Goal: Task Accomplishment & Management: Complete application form

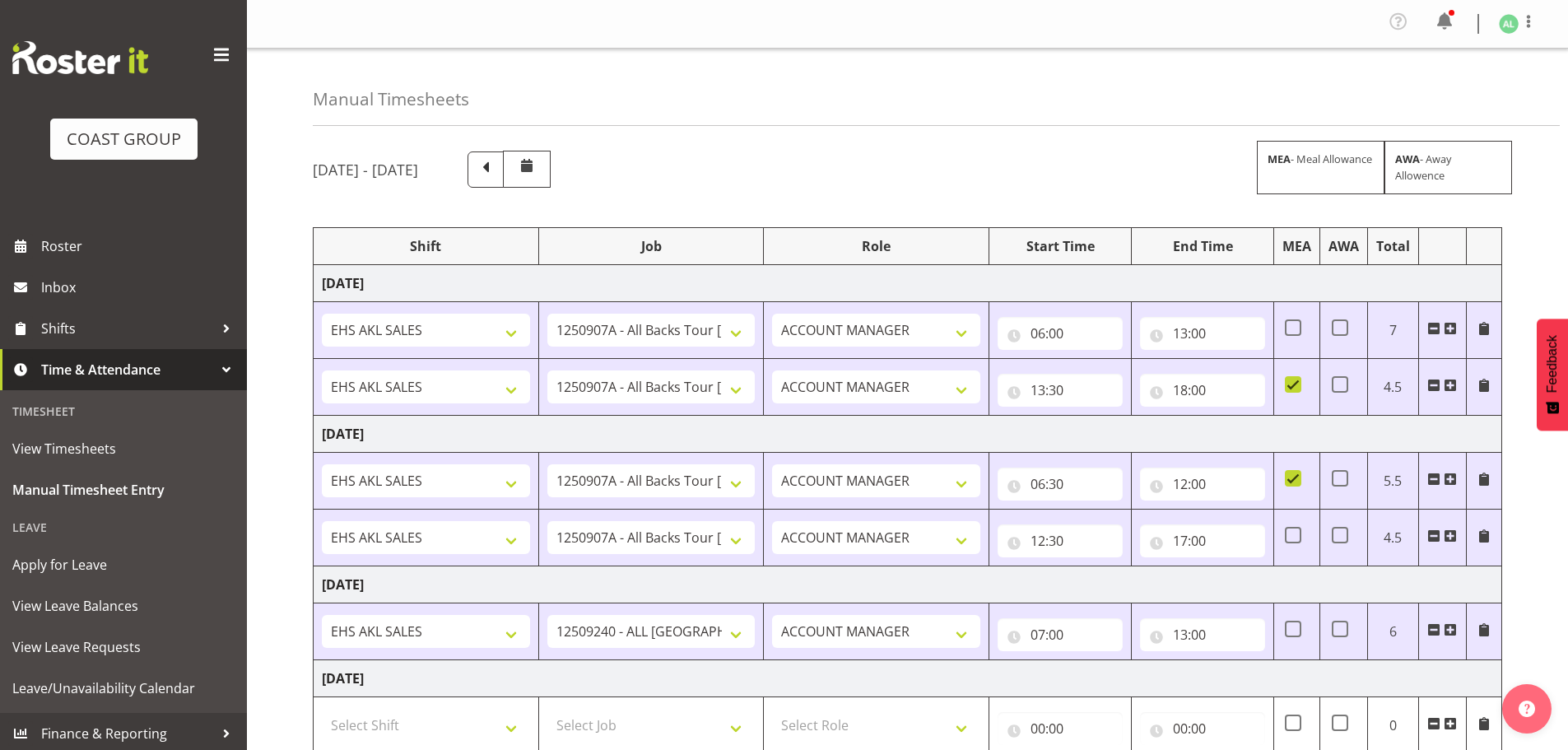
select select "10496"
select select "10268"
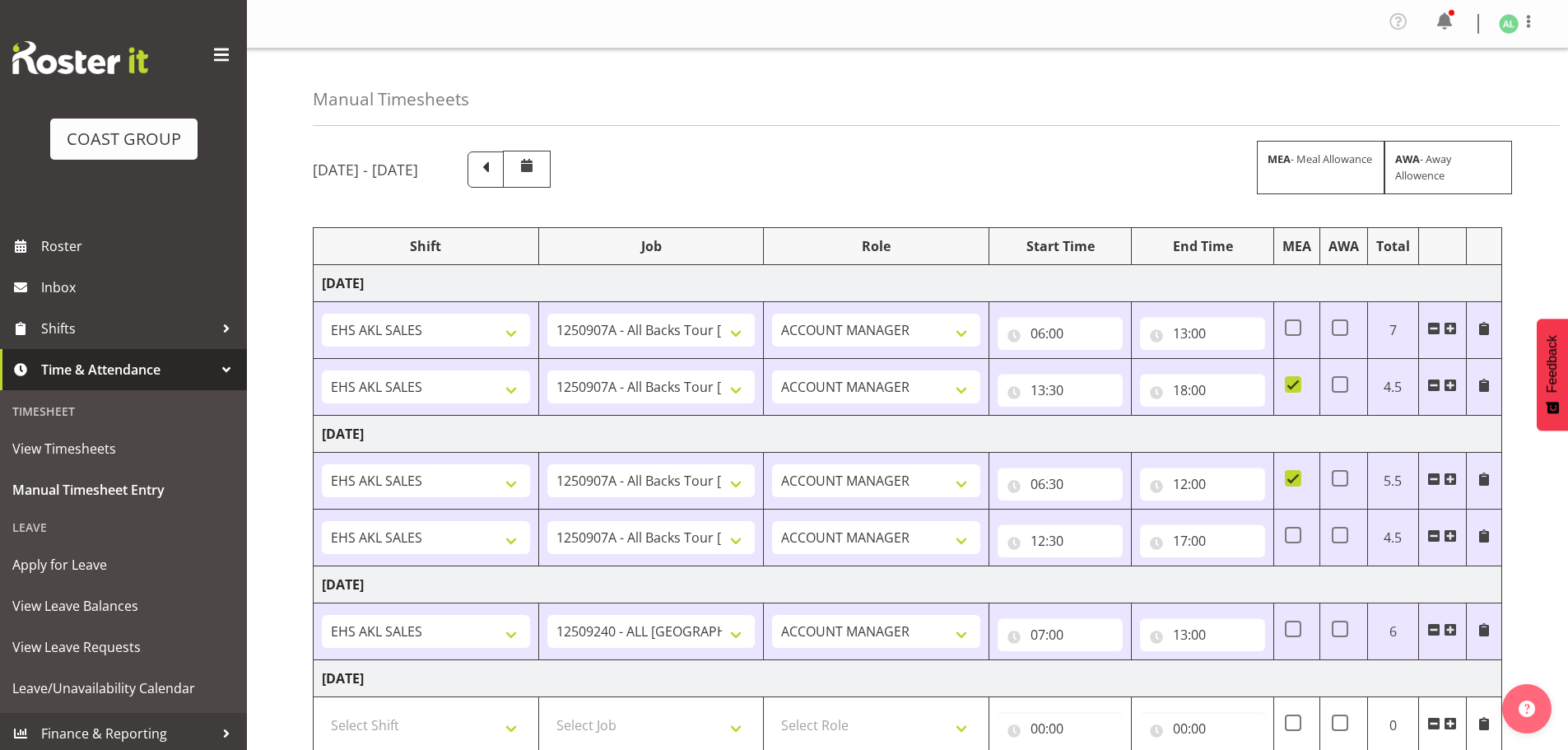
scroll to position [387, 0]
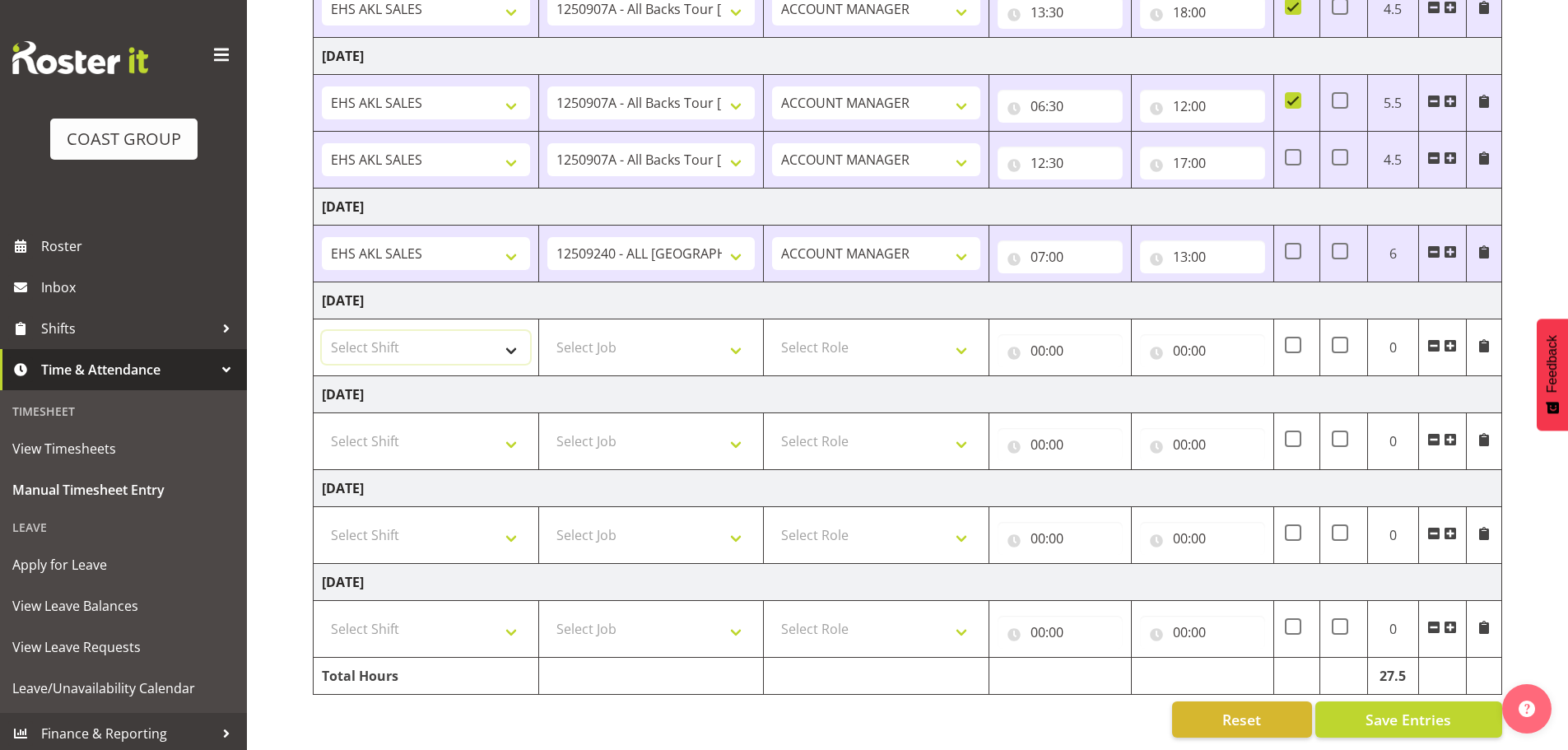
click at [398, 337] on select "Select Shift EHS AKL SALES" at bounding box center [425, 347] width 208 height 33
select select "1327"
click at [322, 331] on select "Select Shift EHS AKL SALES" at bounding box center [425, 347] width 208 height 33
click at [599, 341] on select "Select Job 1 Carlton Events 1 [PERSON_NAME][GEOGRAPHIC_DATA] 1 [PERSON_NAME][GE…" at bounding box center [651, 347] width 208 height 33
select select "10496"
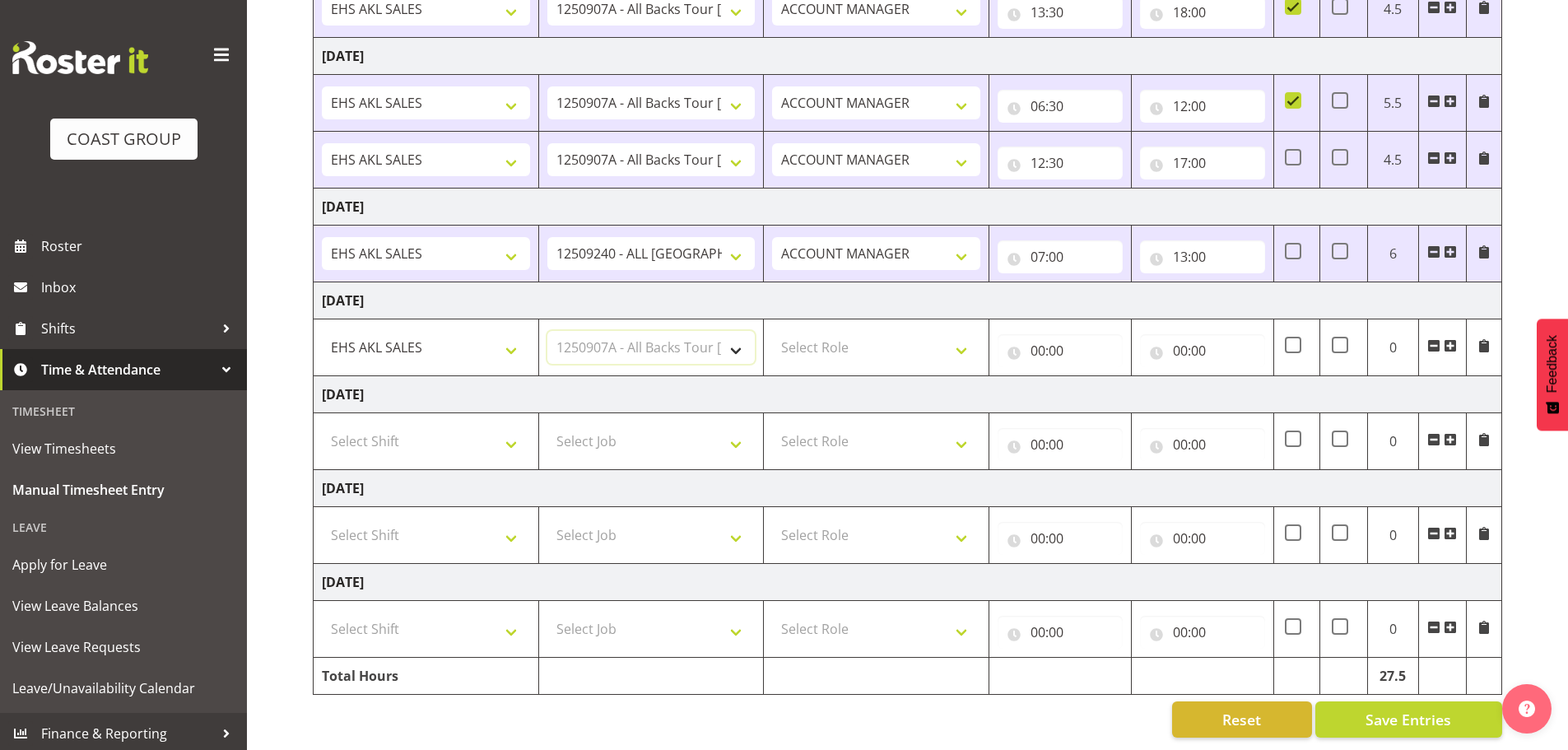
click at [548, 331] on select "Select Job 1 Carlton Events 1 [PERSON_NAME][GEOGRAPHIC_DATA] 1 [PERSON_NAME][GE…" at bounding box center [651, 347] width 208 height 33
click at [819, 332] on select "Select Role ACCOUNT MANAGER Account Manager" at bounding box center [876, 347] width 208 height 33
select select "197"
click at [772, 331] on select "Select Role ACCOUNT MANAGER Account Manager" at bounding box center [876, 347] width 208 height 33
click at [1044, 343] on input "00:00" at bounding box center [1061, 350] width 125 height 33
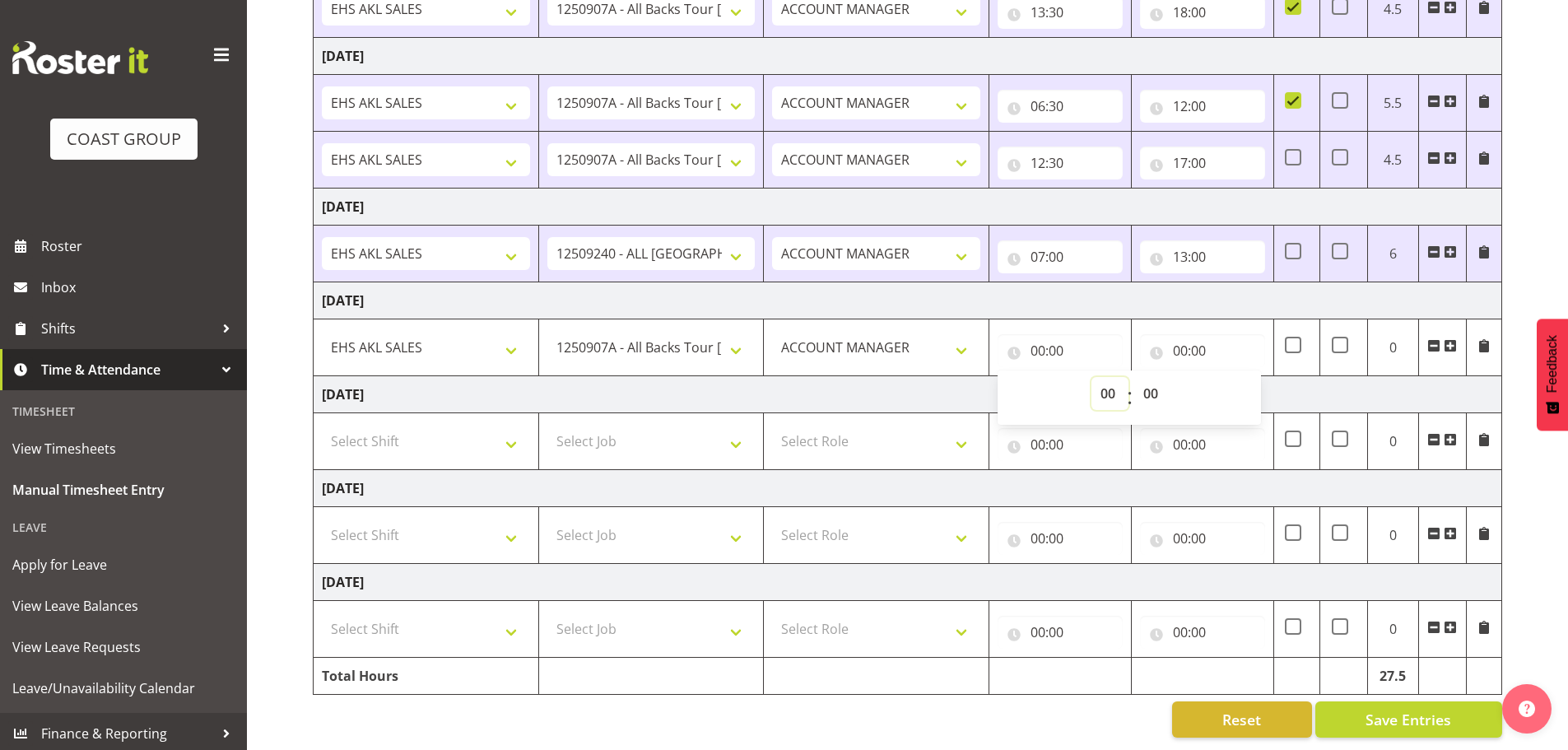
click at [1106, 384] on select "00 01 02 03 04 05 06 07 08 09 10 11 12 13 14 15 16 17 18 19 20 21 22 23" at bounding box center [1110, 393] width 37 height 33
select select "8"
click at [1092, 377] on select "00 01 02 03 04 05 06 07 08 09 10 11 12 13 14 15 16 17 18 19 20 21 22 23" at bounding box center [1110, 393] width 37 height 33
type input "08:00"
click at [1181, 343] on input "00:00" at bounding box center [1203, 350] width 125 height 33
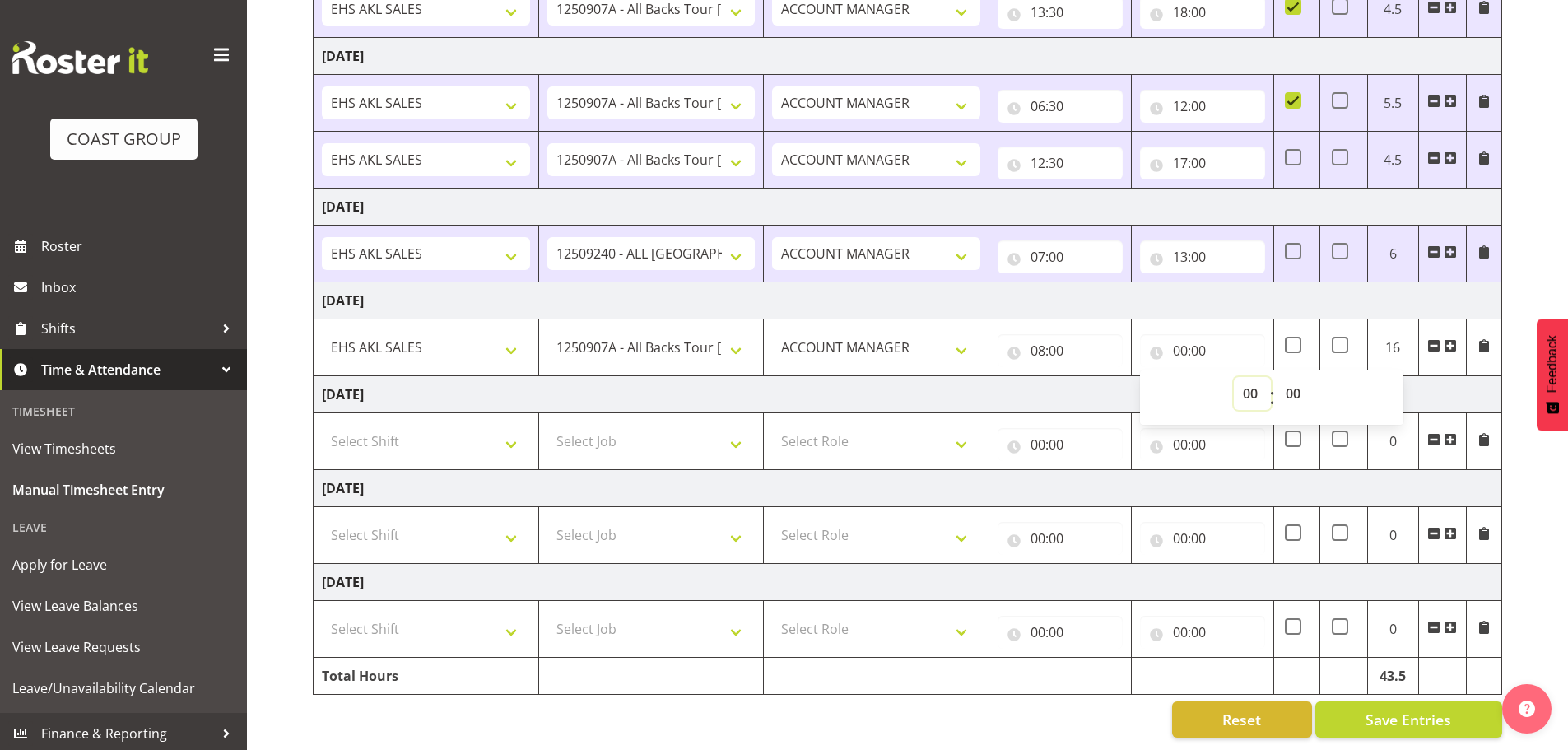
click at [1243, 382] on select "00 01 02 03 04 05 06 07 08 09 10 11 12 13 14 15 16 17 18 19 20 21 22 23" at bounding box center [1252, 393] width 37 height 33
select select "4"
click at [1234, 377] on select "00 01 02 03 04 05 06 07 08 09 10 11 12 13 14 15 16 17 18 19 20 21 22 23" at bounding box center [1252, 393] width 37 height 33
type input "04:00"
click at [1293, 379] on select "00 01 02 03 04 05 06 07 08 09 10 11 12 13 14 15 16 17 18 19 20 21 22 23 24 25 2…" at bounding box center [1295, 393] width 37 height 33
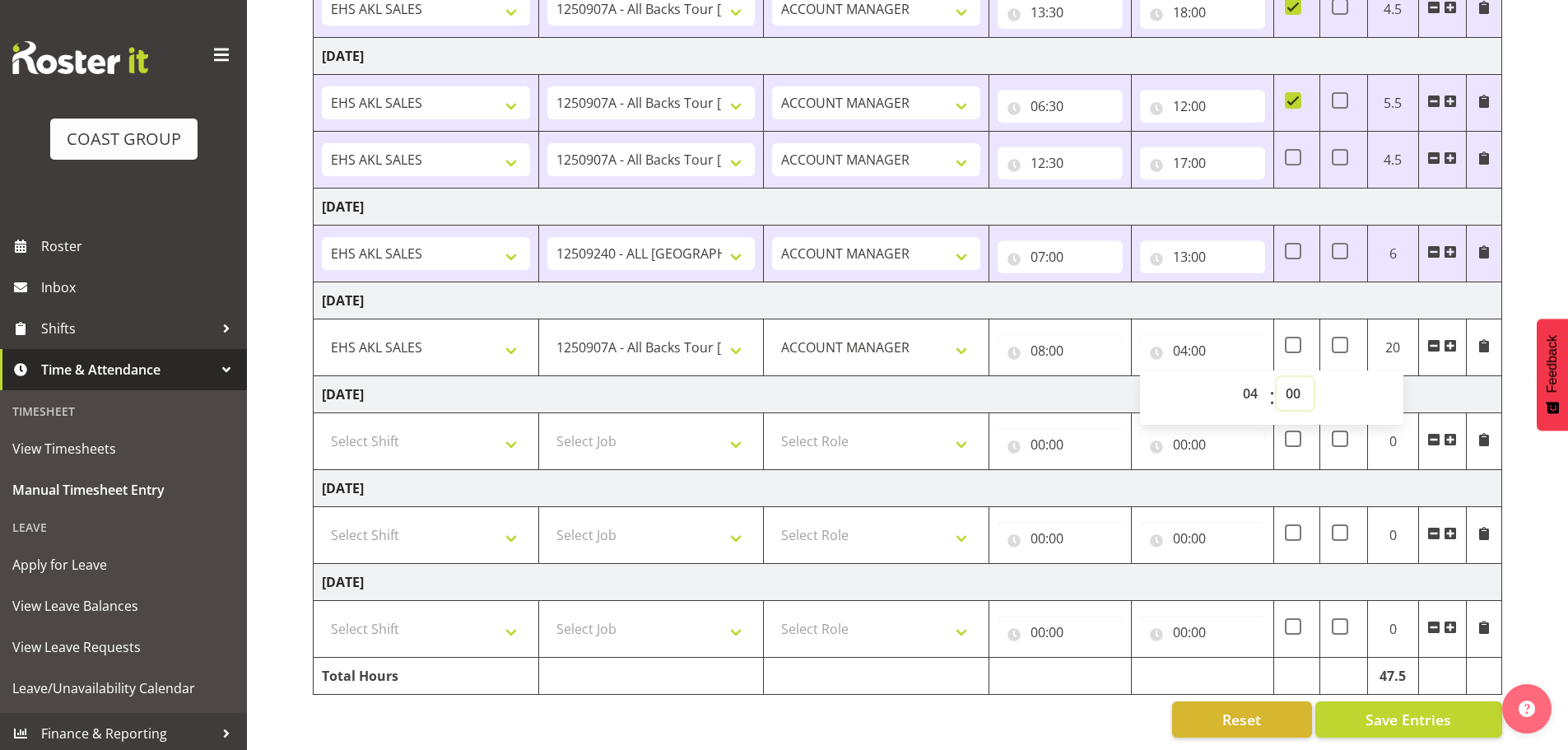
select select "30"
click at [1277, 377] on select "00 01 02 03 04 05 06 07 08 09 10 11 12 13 14 15 16 17 18 19 20 21 22 23 24 25 2…" at bounding box center [1295, 393] width 37 height 33
type input "04:30"
click at [1254, 382] on select "00 01 02 03 04 05 06 07 08 09 10 11 12 13 14 15 16 17 18 19 20 21 22 23" at bounding box center [1252, 393] width 37 height 33
select select "16"
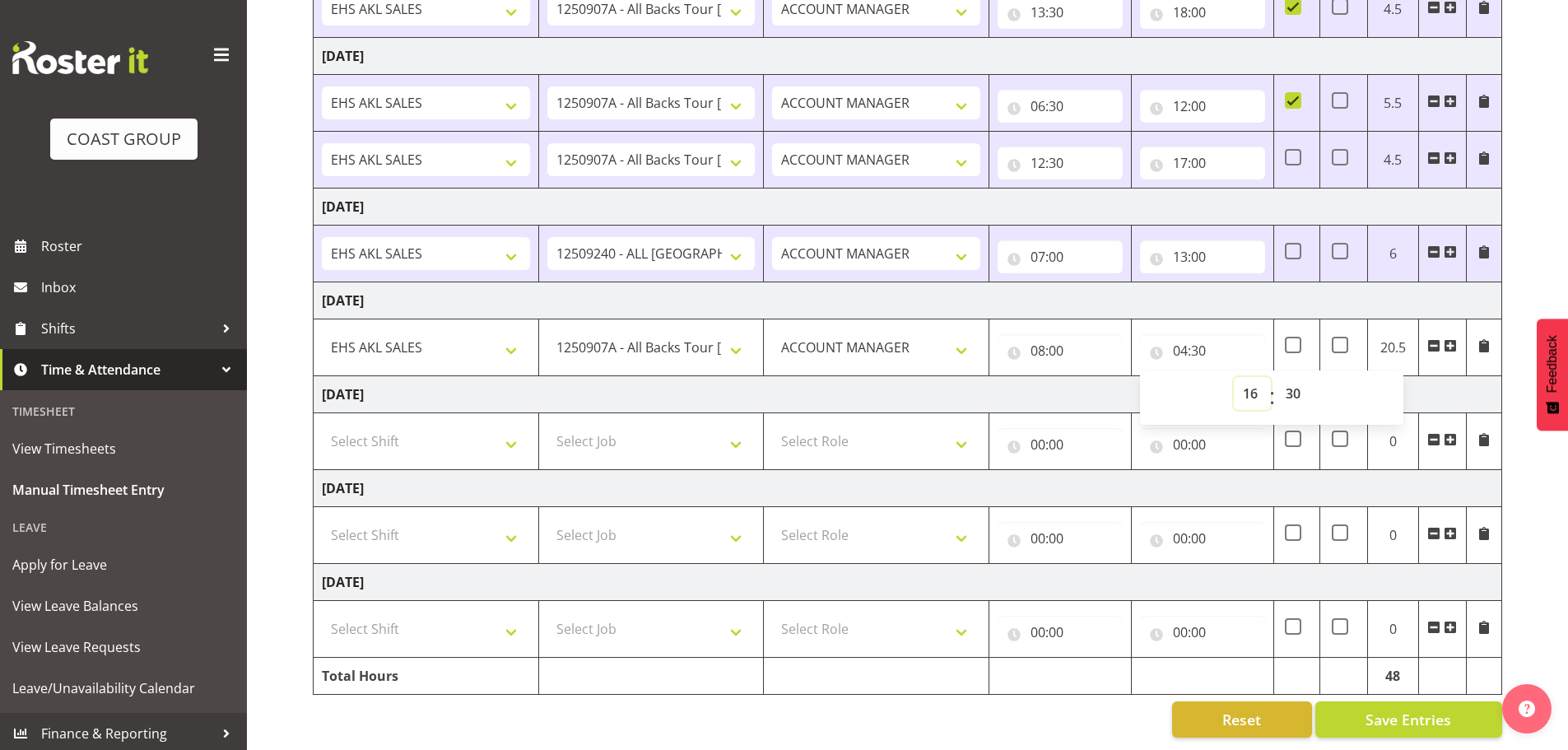
click at [1234, 377] on select "00 01 02 03 04 05 06 07 08 09 10 11 12 13 14 15 16 17 18 19 20 21 22 23" at bounding box center [1252, 393] width 37 height 33
type input "16:30"
click at [1034, 379] on td "[DATE]" at bounding box center [908, 394] width 1189 height 37
click at [1449, 246] on span at bounding box center [1450, 252] width 13 height 13
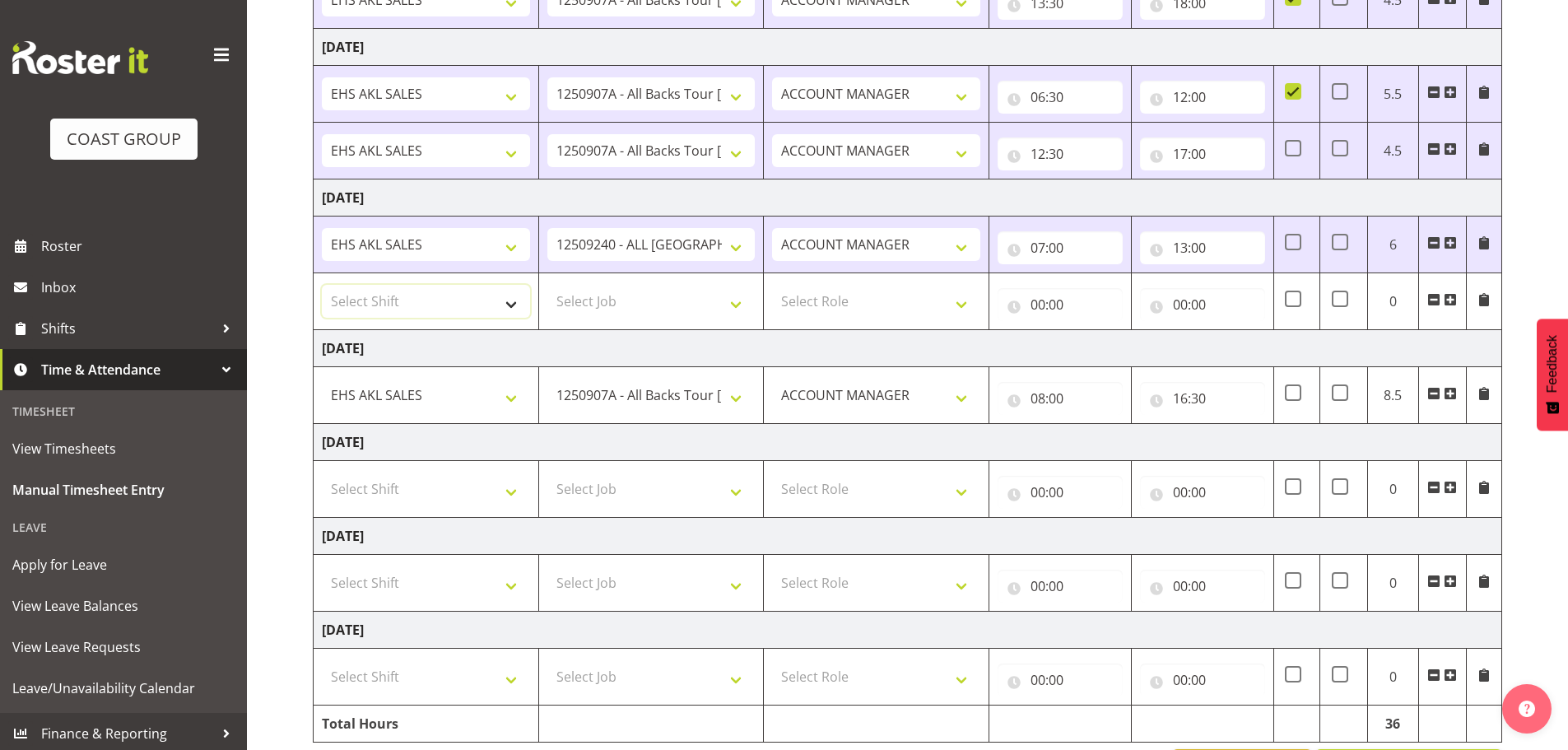
click at [377, 297] on select "Select Shift EHS AKL SALES" at bounding box center [425, 301] width 208 height 33
select select "1327"
click at [322, 285] on select "Select Shift EHS AKL SALES" at bounding box center [425, 301] width 208 height 33
click at [602, 304] on select "Select Job 1 Carlton Events 1 [PERSON_NAME][GEOGRAPHIC_DATA] 1 [PERSON_NAME][GE…" at bounding box center [651, 301] width 208 height 33
select select "10496"
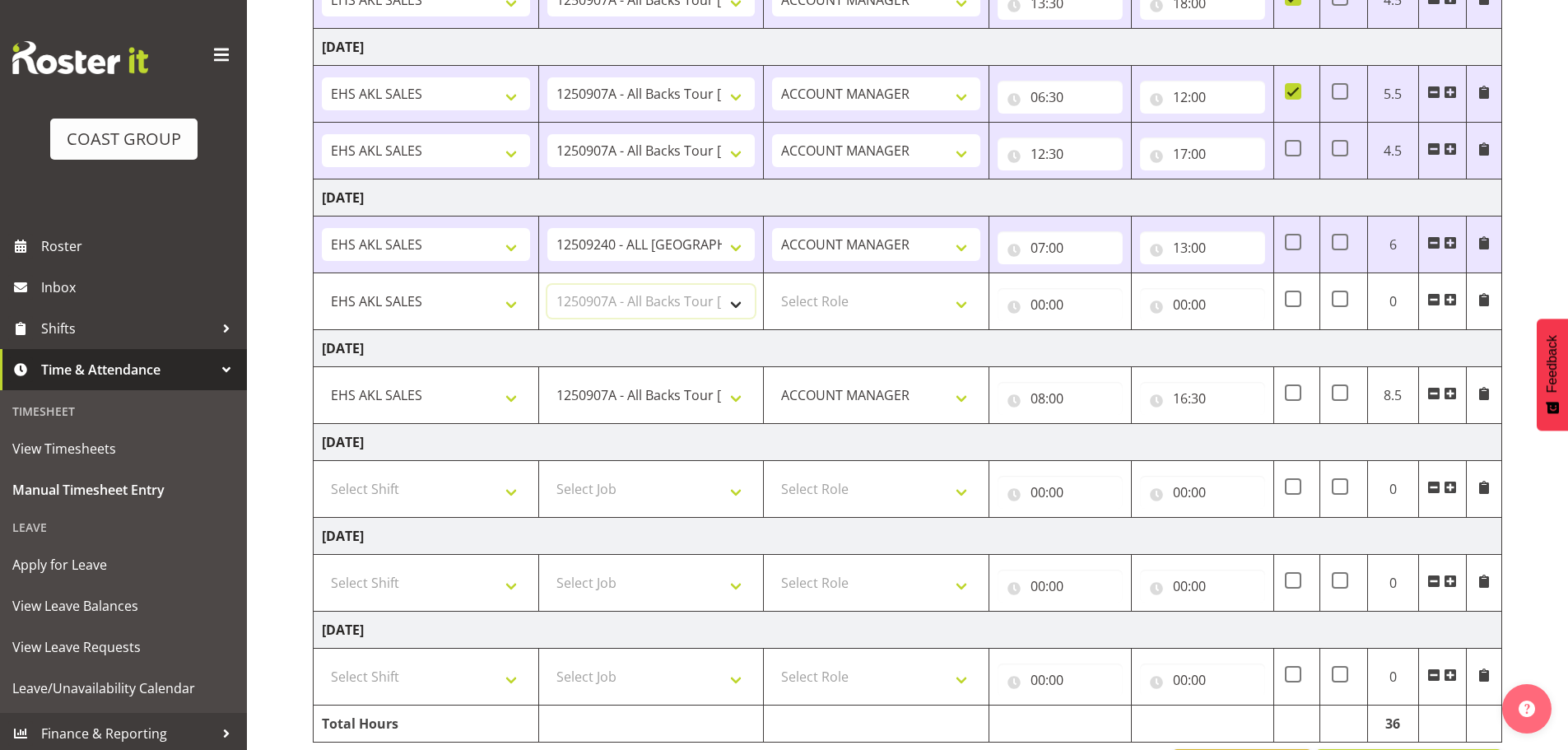
click at [548, 285] on select "Select Job 1 Carlton Events 1 [PERSON_NAME][GEOGRAPHIC_DATA] 1 [PERSON_NAME][GE…" at bounding box center [651, 301] width 208 height 33
click at [834, 299] on select "Select Role ACCOUNT MANAGER Account Manager" at bounding box center [876, 301] width 208 height 33
select select "197"
click at [772, 285] on select "Select Role ACCOUNT MANAGER Account Manager" at bounding box center [876, 301] width 208 height 33
click at [1037, 306] on input "00:00" at bounding box center [1061, 305] width 125 height 33
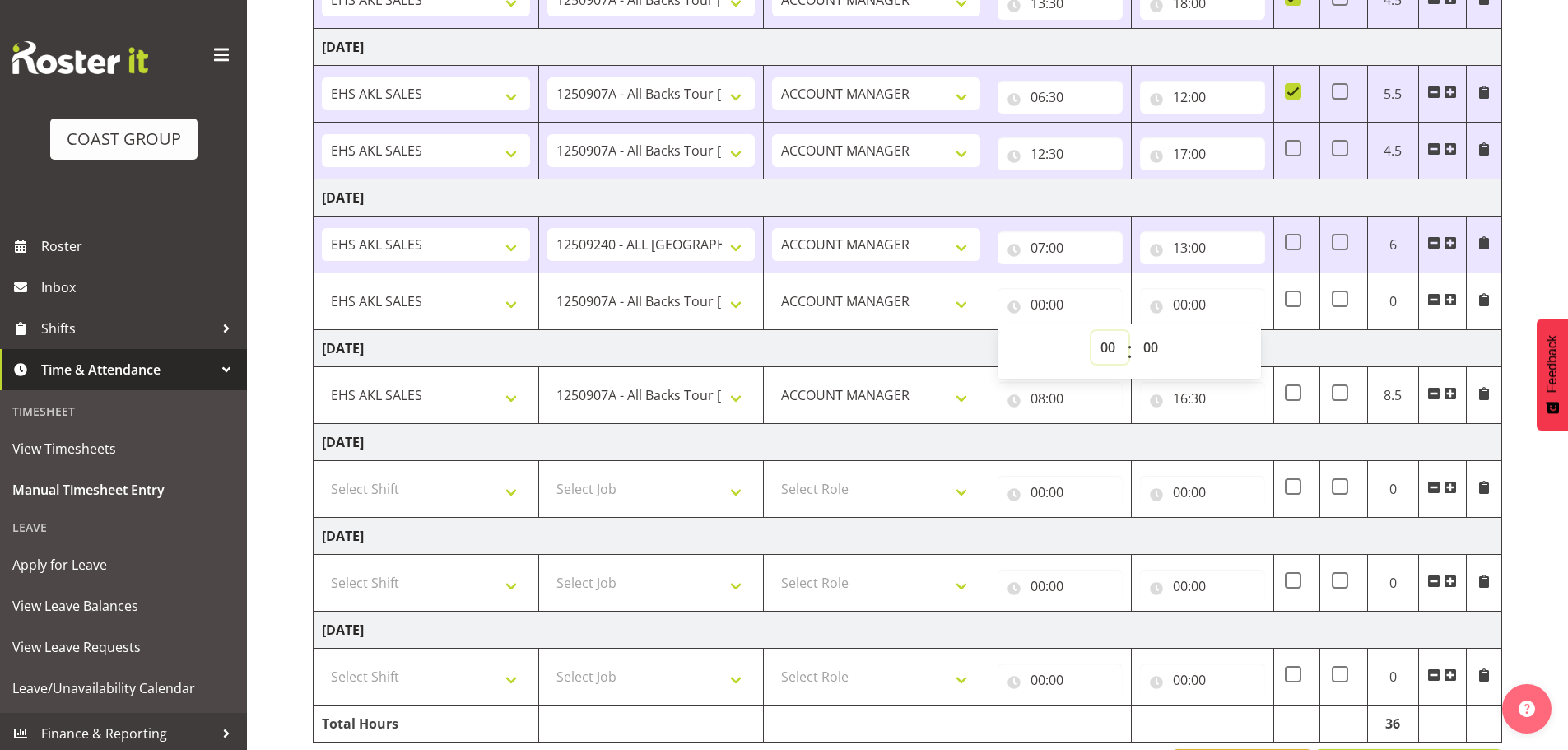
click at [1104, 341] on select "00 01 02 03 04 05 06 07 08 09 10 11 12 13 14 15 16 17 18 19 20 21 22 23" at bounding box center [1110, 347] width 37 height 33
select select "13"
click at [1092, 331] on select "00 01 02 03 04 05 06 07 08 09 10 11 12 13 14 15 16 17 18 19 20 21 22 23" at bounding box center [1110, 347] width 37 height 33
type input "13:00"
click at [1153, 342] on select "00 01 02 03 04 05 06 07 08 09 10 11 12 13 14 15 16 17 18 19 20 21 22 23 24 25 2…" at bounding box center [1153, 347] width 37 height 33
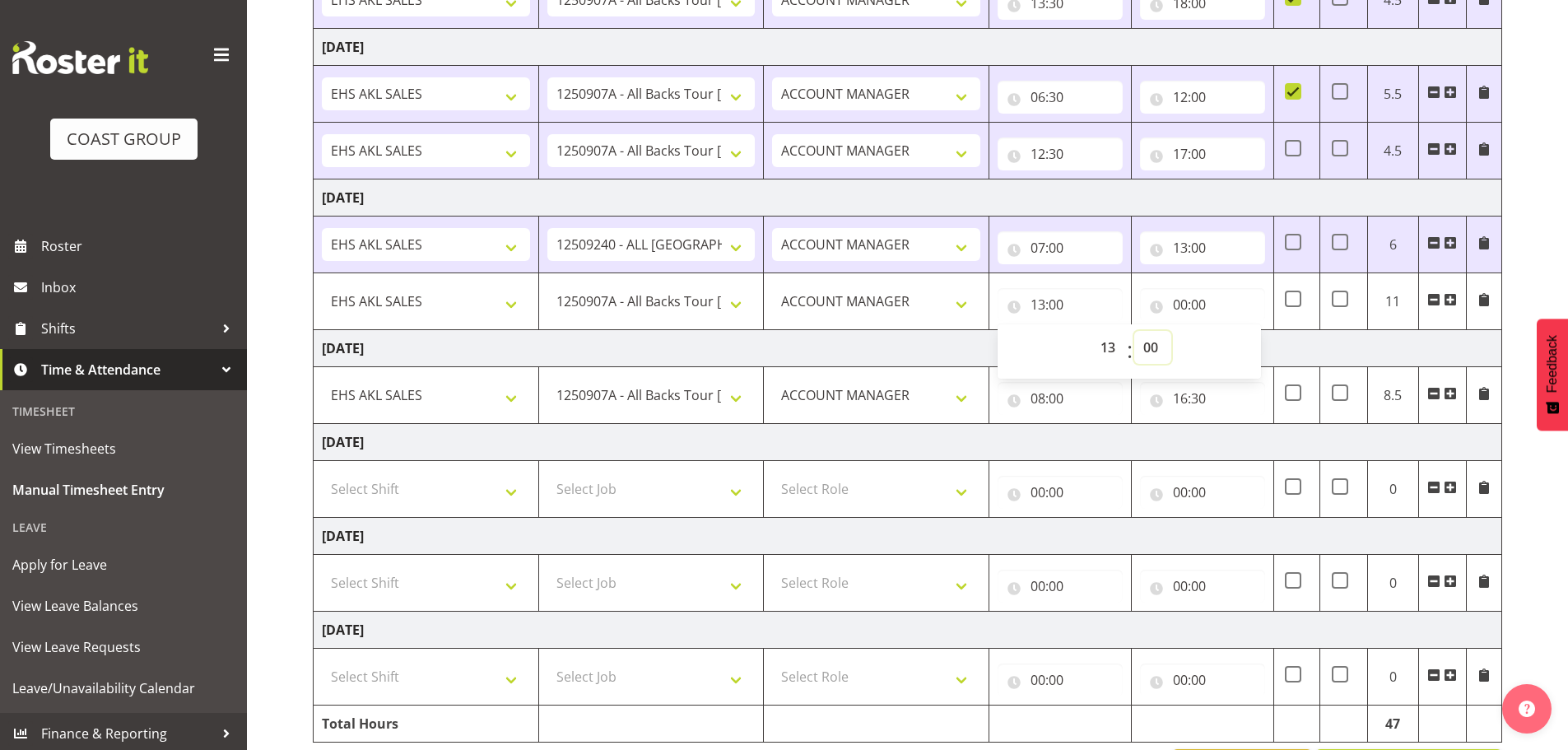
select select "30"
click at [1135, 331] on select "00 01 02 03 04 05 06 07 08 09 10 11 12 13 14 15 16 17 18 19 20 21 22 23 24 25 2…" at bounding box center [1153, 347] width 37 height 33
type input "13:30"
click at [1182, 306] on input "00:00" at bounding box center [1203, 305] width 125 height 33
click at [1250, 344] on select "00 01 02 03 04 05 06 07 08 09 10 11 12 13 14 15 16 17 18 19 20 21 22 23" at bounding box center [1252, 347] width 37 height 33
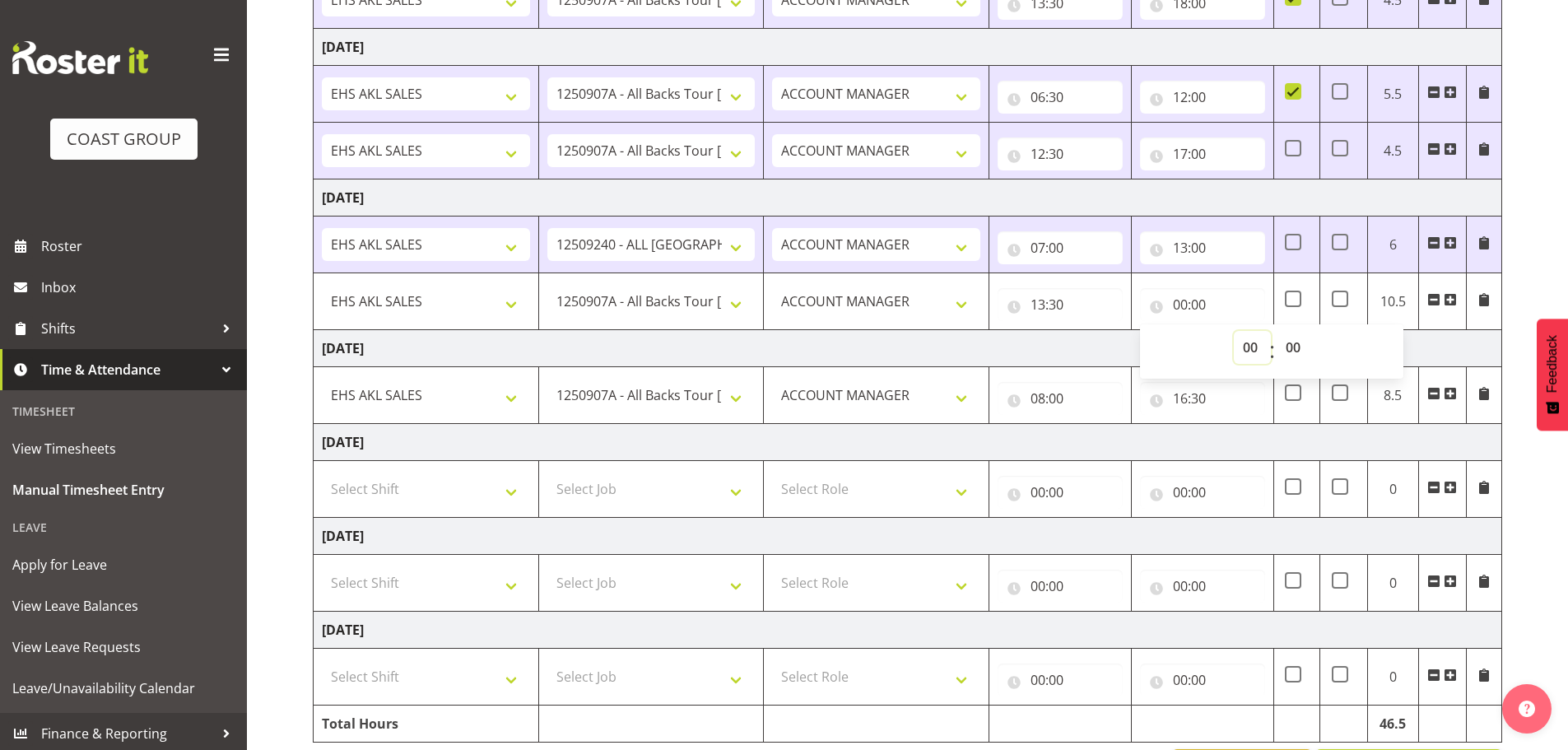
select select "16"
click at [1234, 331] on select "00 01 02 03 04 05 06 07 08 09 10 11 12 13 14 15 16 17 18 19 20 21 22 23" at bounding box center [1252, 347] width 37 height 33
type input "16:00"
click at [1289, 341] on select "00 01 02 03 04 05 06 07 08 09 10 11 12 13 14 15 16 17 18 19 20 21 22 23 24 25 2…" at bounding box center [1295, 347] width 37 height 33
select select "30"
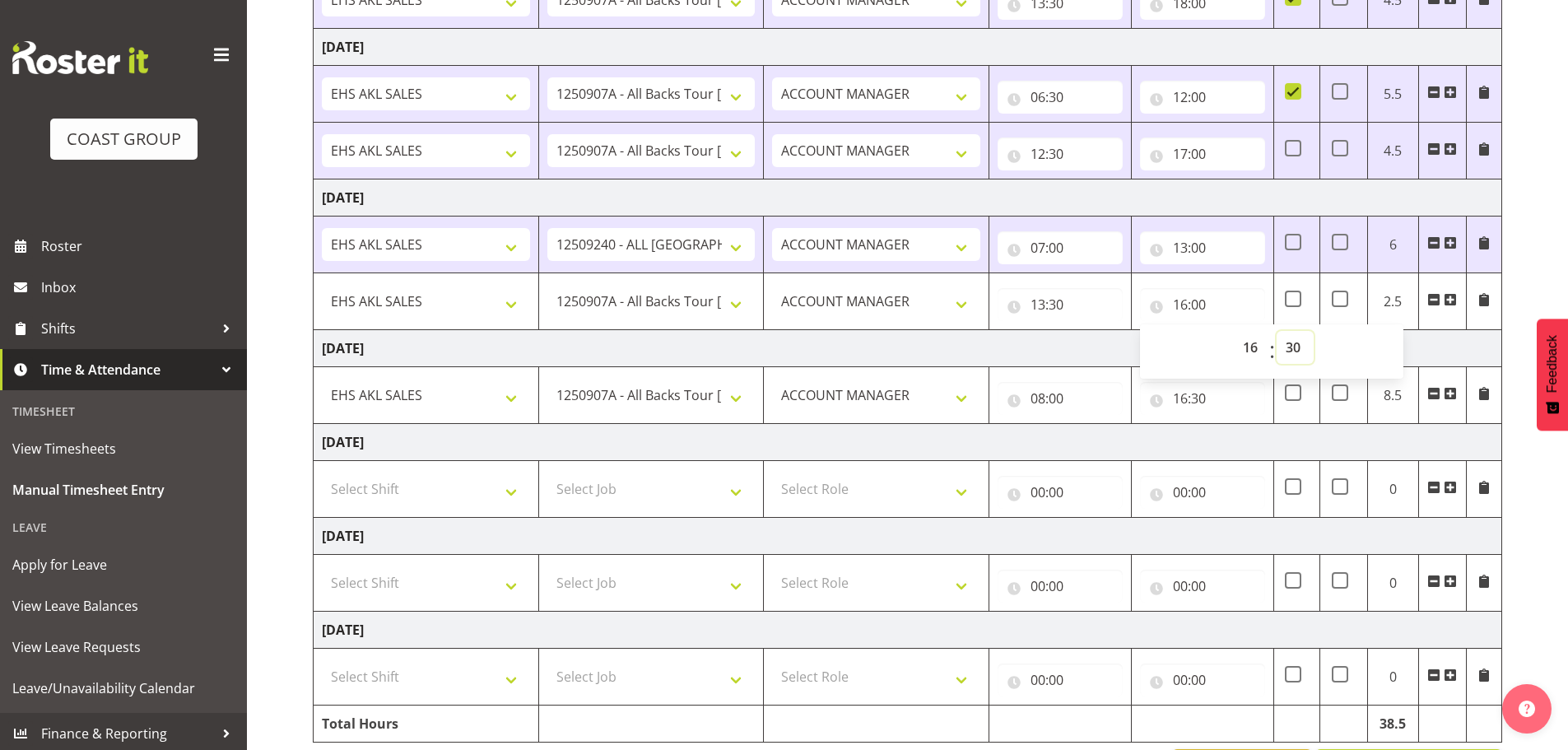
click at [1277, 331] on select "00 01 02 03 04 05 06 07 08 09 10 11 12 13 14 15 16 17 18 19 20 21 22 23 24 25 2…" at bounding box center [1295, 347] width 37 height 33
type input "16:30"
click at [1044, 364] on td "[DATE]" at bounding box center [908, 349] width 1189 height 37
click at [390, 492] on select "Select Shift EHS AKL SALES" at bounding box center [425, 489] width 208 height 33
select select "1327"
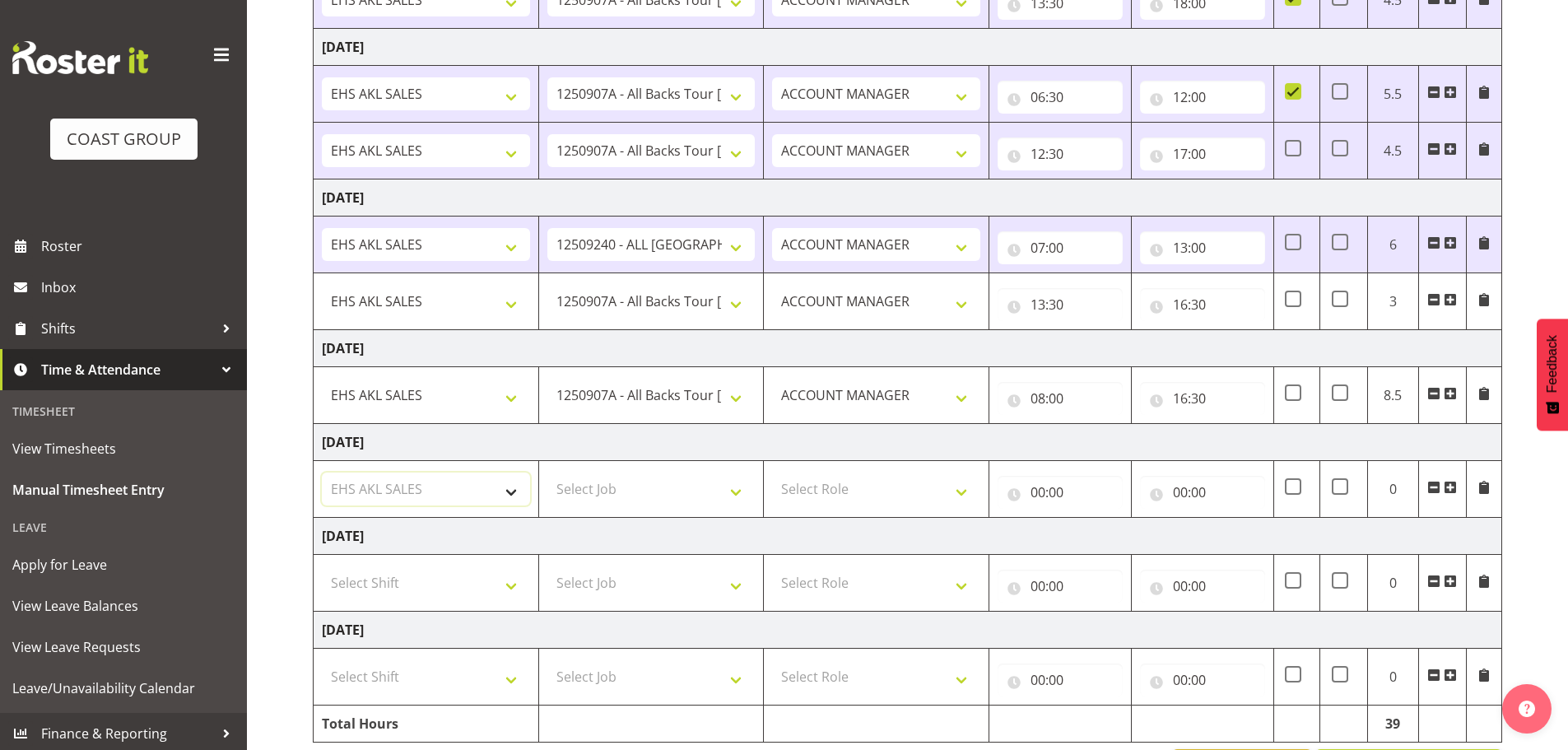
click at [322, 473] on select "Select Shift EHS AKL SALES" at bounding box center [425, 489] width 208 height 33
click at [627, 492] on select "Select Job 1 Carlton Events 1 [PERSON_NAME][GEOGRAPHIC_DATA] 1 [PERSON_NAME][GE…" at bounding box center [651, 489] width 208 height 33
select select "9932"
click at [548, 473] on select "Select Job 1 Carlton Events 1 [PERSON_NAME][GEOGRAPHIC_DATA] 1 [PERSON_NAME][GE…" at bounding box center [651, 489] width 208 height 33
click at [829, 494] on select "Select Role ACCOUNT MANAGER Account Manager" at bounding box center [876, 489] width 208 height 33
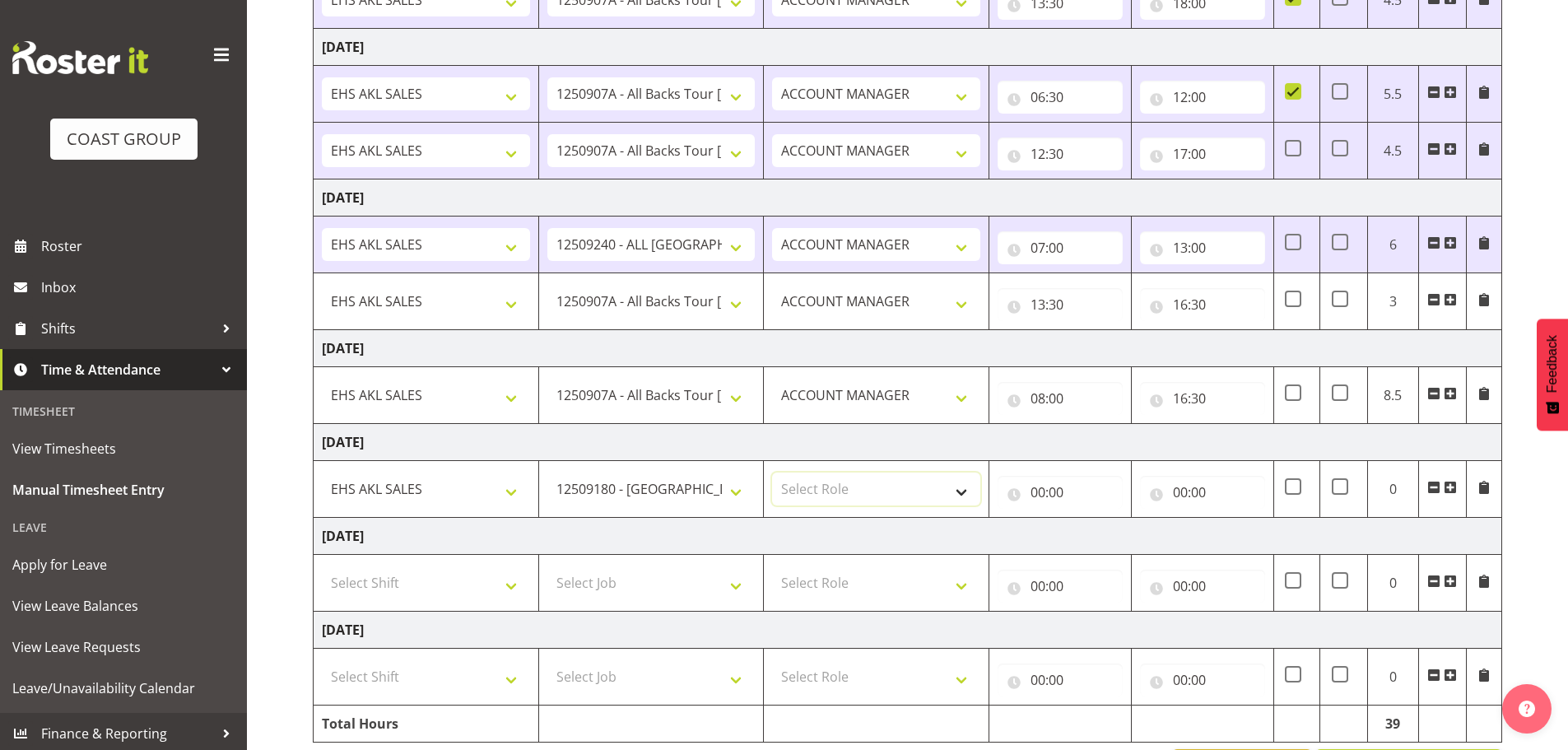
select select "197"
click at [772, 473] on select "Select Role ACCOUNT MANAGER Account Manager" at bounding box center [876, 489] width 208 height 33
click at [1044, 492] on input "00:00" at bounding box center [1061, 493] width 125 height 33
click at [1099, 530] on select "00 01 02 03 04 05 06 07 08 09 10 11 12 13 14 15 16 17 18 19 20 21 22 23" at bounding box center [1110, 535] width 37 height 33
select select "8"
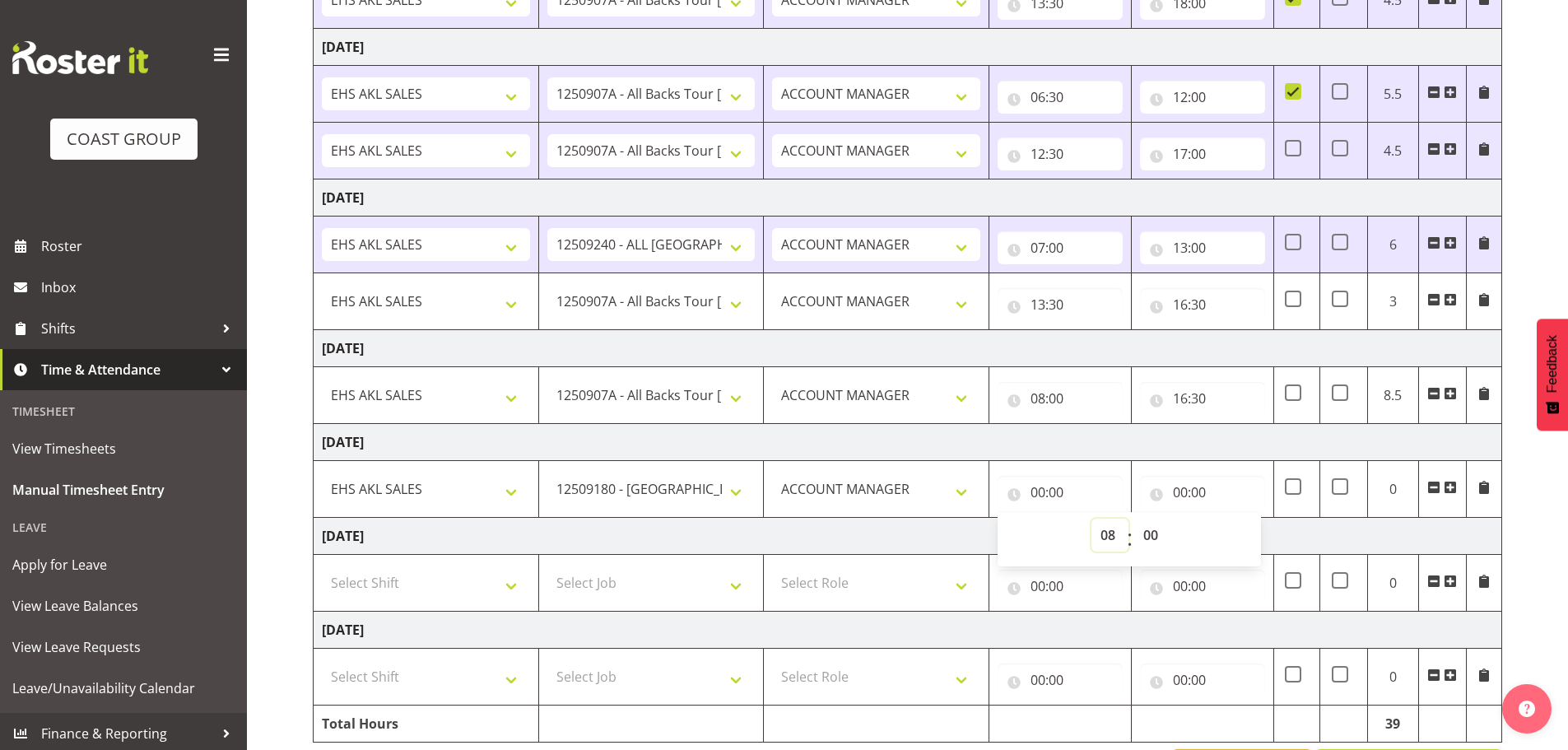
click at [1092, 519] on select "00 01 02 03 04 05 06 07 08 09 10 11 12 13 14 15 16 17 18 19 20 21 22 23" at bounding box center [1110, 535] width 37 height 33
type input "08:00"
click at [1176, 488] on input "00:00" at bounding box center [1203, 493] width 125 height 33
click at [1251, 531] on select "00 01 02 03 04 05 06 07 08 09 10 11 12 13 14 15 16 17 18 19 20 21 22 23" at bounding box center [1252, 535] width 37 height 33
select select "12"
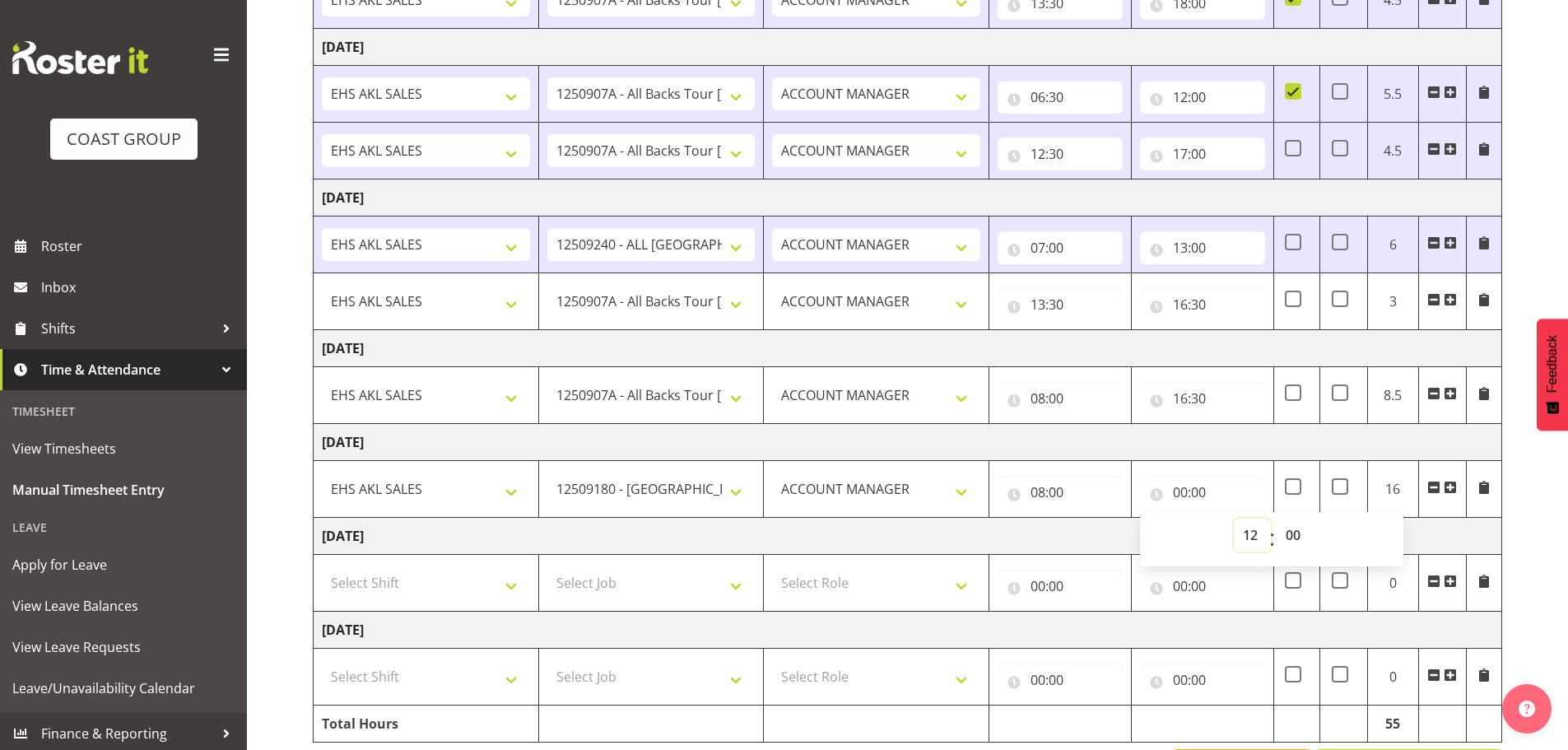
click at [1234, 519] on select "00 01 02 03 04 05 06 07 08 09 10 11 12 13 14 15 16 17 18 19 20 21 22 23" at bounding box center [1252, 535] width 37 height 33
type input "12:00"
click at [1092, 541] on td "[DATE]" at bounding box center [908, 536] width 1189 height 37
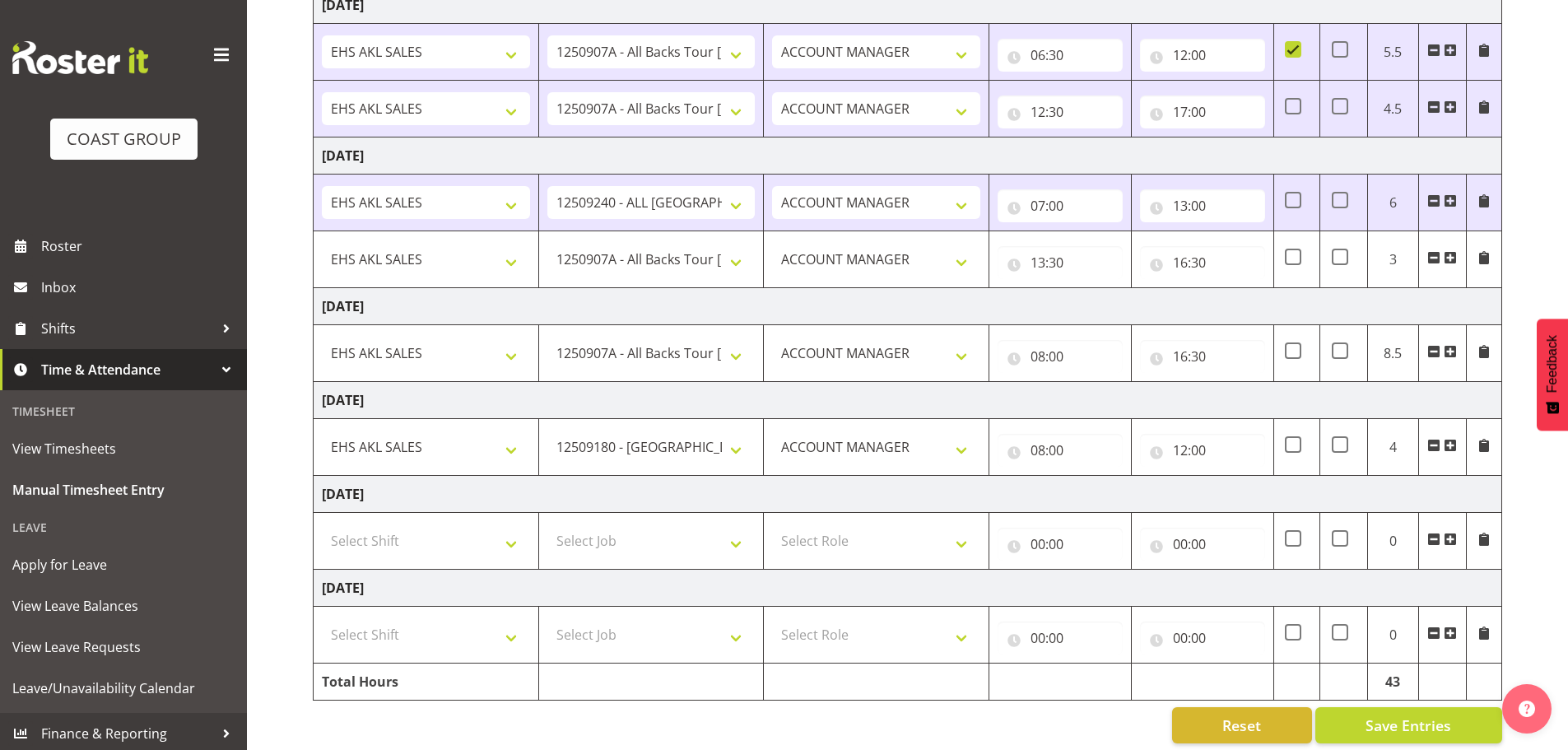
scroll to position [447, 0]
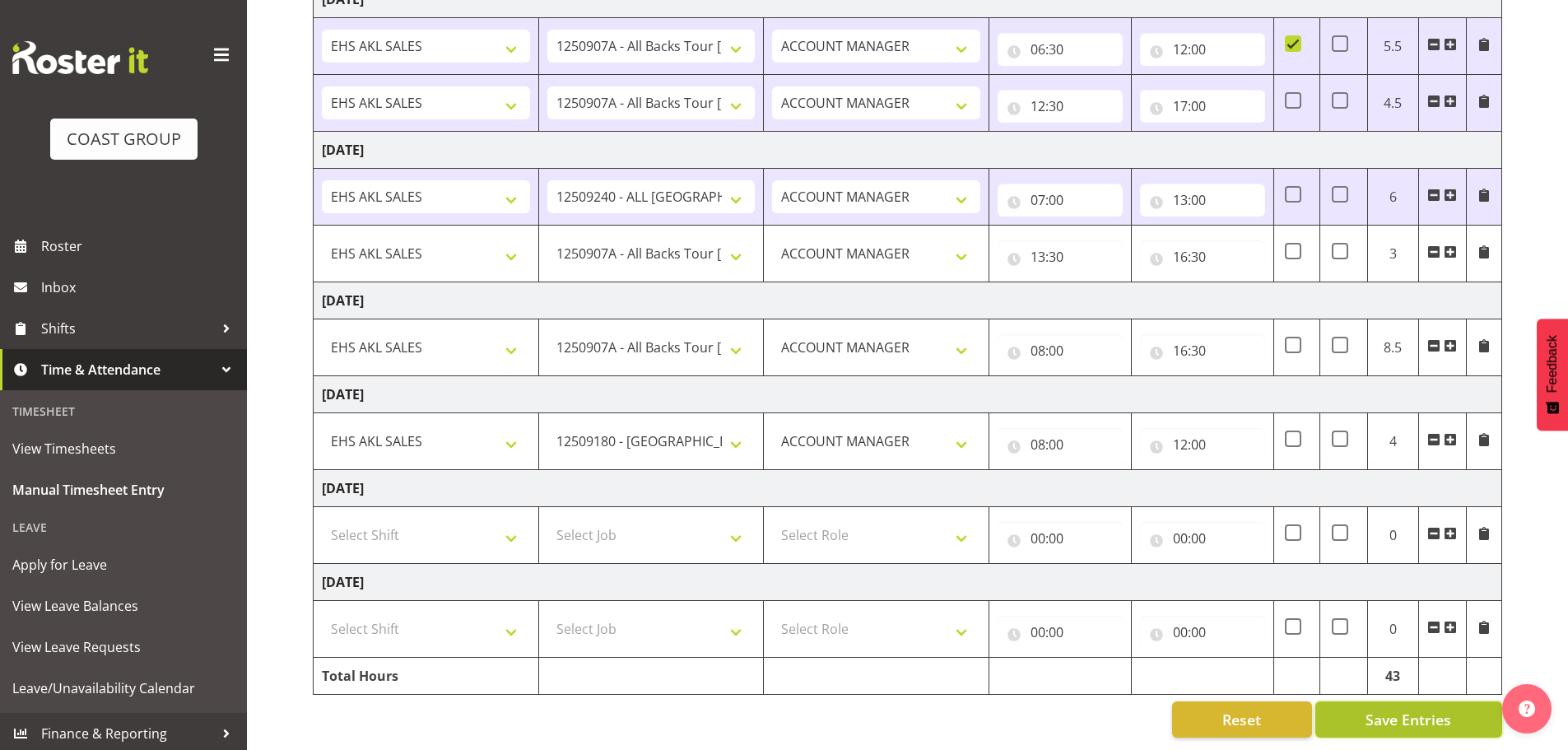
click at [1404, 709] on span "Save Entries" at bounding box center [1409, 720] width 86 height 21
